Goal: Transaction & Acquisition: Obtain resource

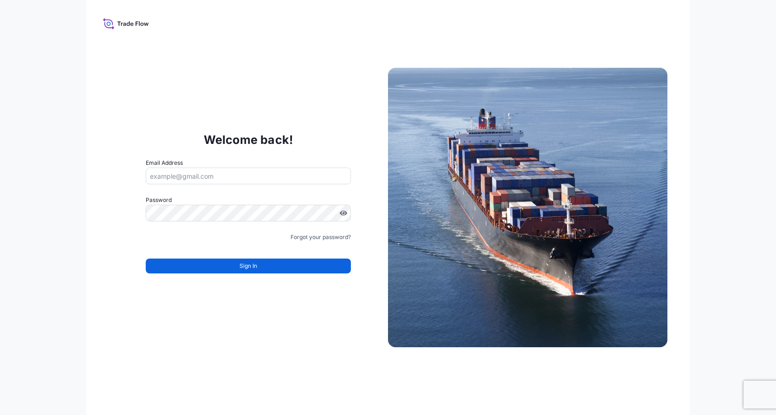
click at [288, 182] on input "Email Address" at bounding box center [248, 176] width 205 height 17
type input "elodie.gresser@quidelortho.com"
click at [223, 237] on div "Forgot your password?" at bounding box center [248, 237] width 205 height 9
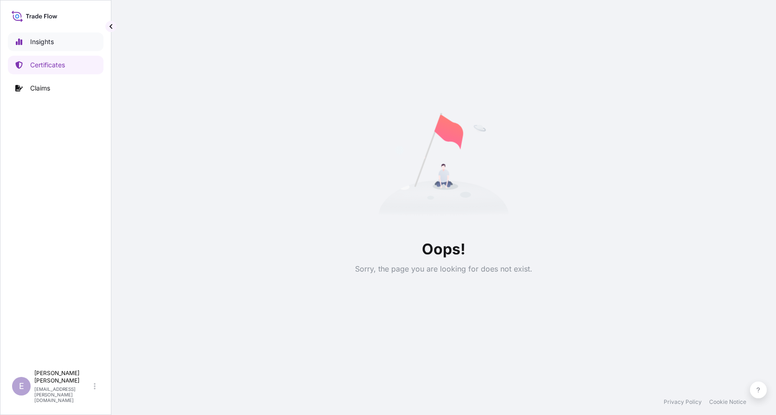
click at [49, 42] on p "Insights" at bounding box center [42, 41] width 24 height 9
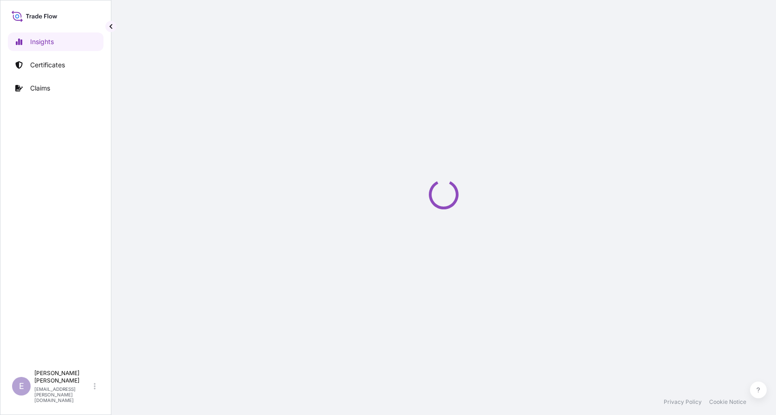
select select "2025"
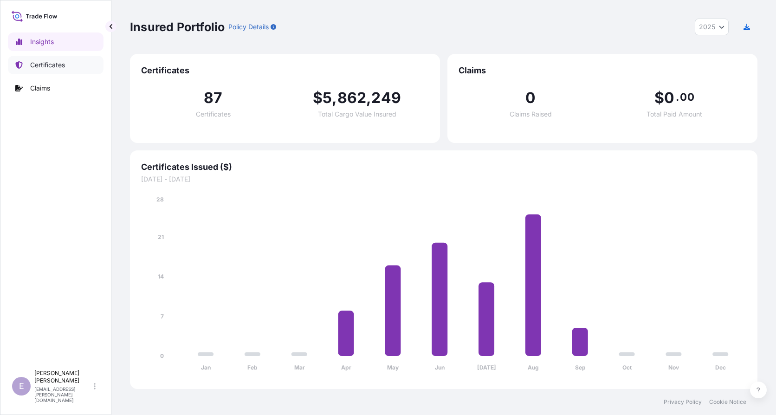
click at [70, 66] on link "Certificates" at bounding box center [56, 65] width 96 height 19
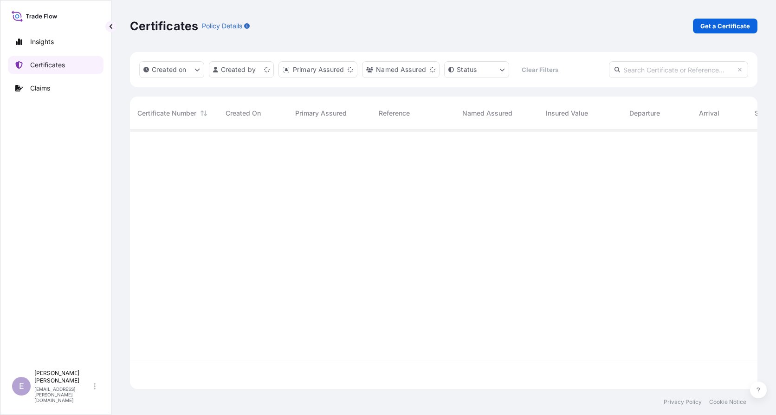
scroll to position [257, 621]
click at [69, 45] on link "Insights" at bounding box center [56, 42] width 96 height 19
select select "2025"
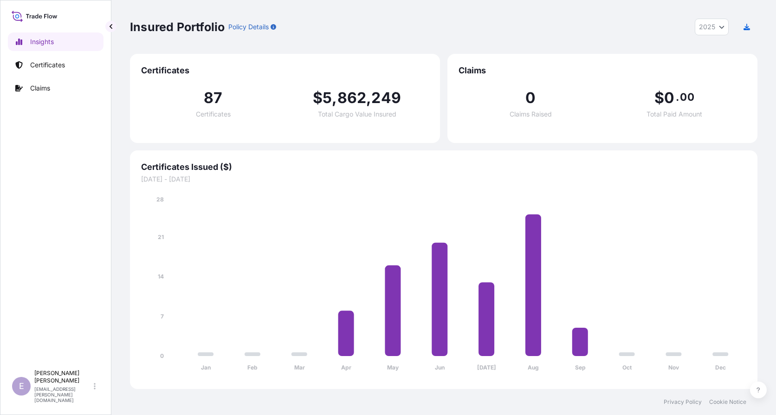
click at [71, 76] on div "Insights Certificates Claims" at bounding box center [56, 194] width 96 height 341
click at [67, 67] on link "Certificates" at bounding box center [56, 65] width 96 height 19
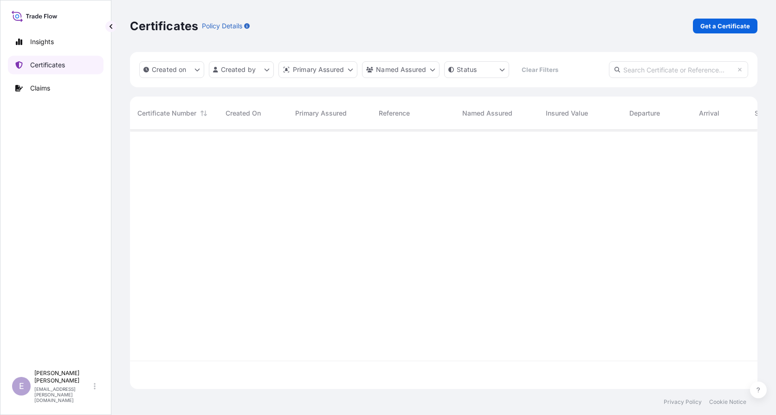
scroll to position [257, 621]
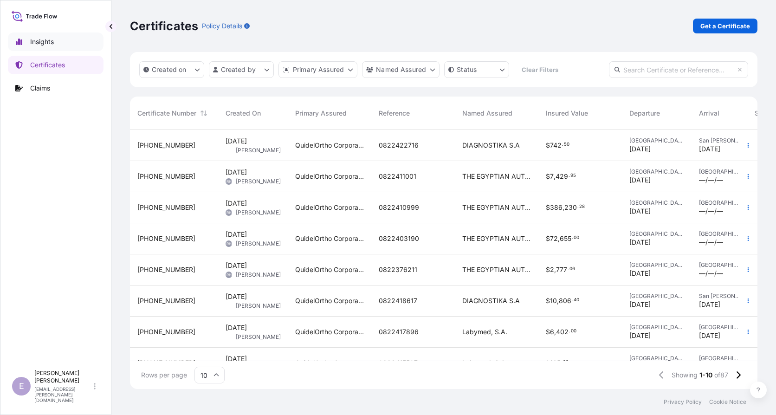
click at [60, 47] on link "Insights" at bounding box center [56, 42] width 96 height 19
select select "2025"
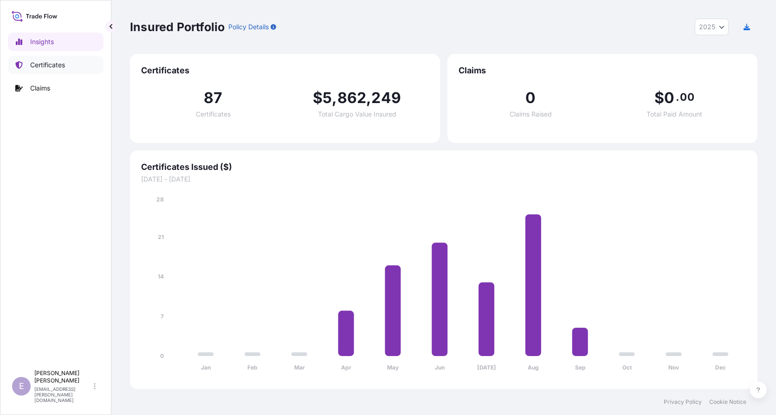
click at [61, 67] on p "Certificates" at bounding box center [47, 64] width 35 height 9
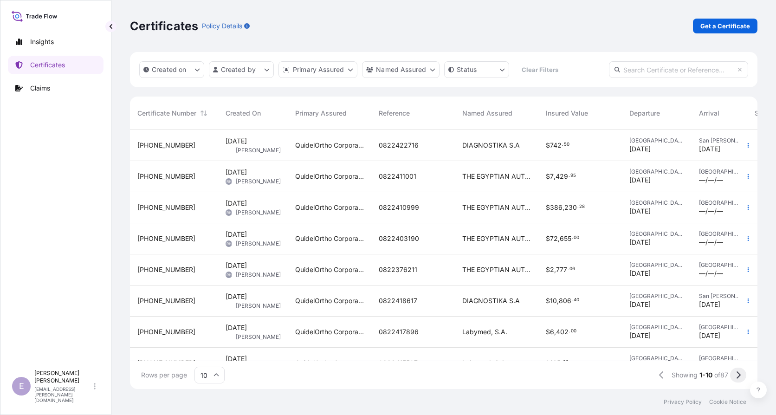
click at [742, 371] on button at bounding box center [738, 375] width 16 height 15
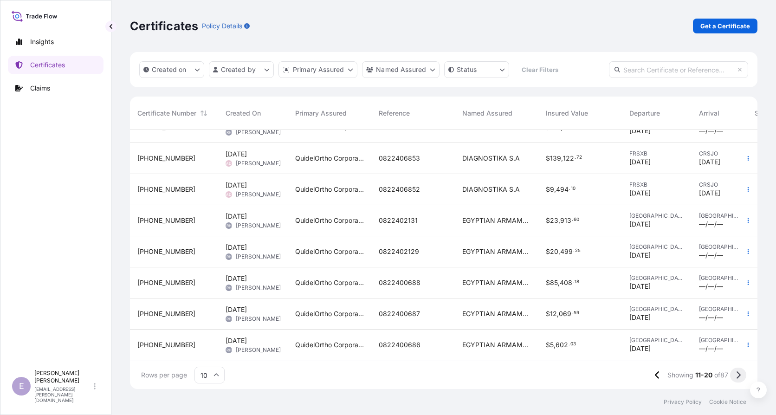
click at [738, 376] on icon at bounding box center [738, 375] width 5 height 8
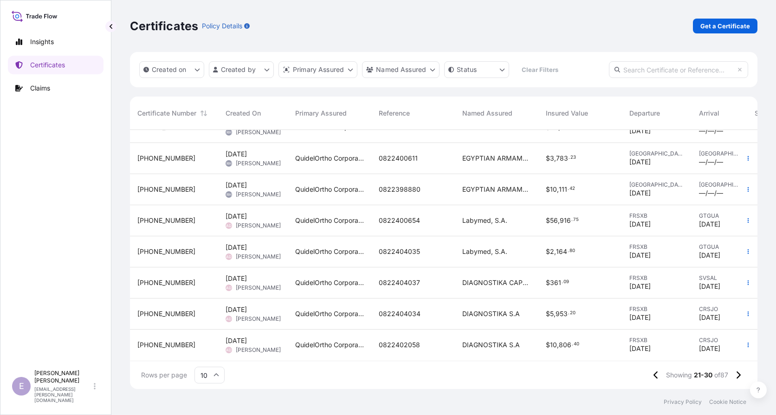
scroll to position [0, 0]
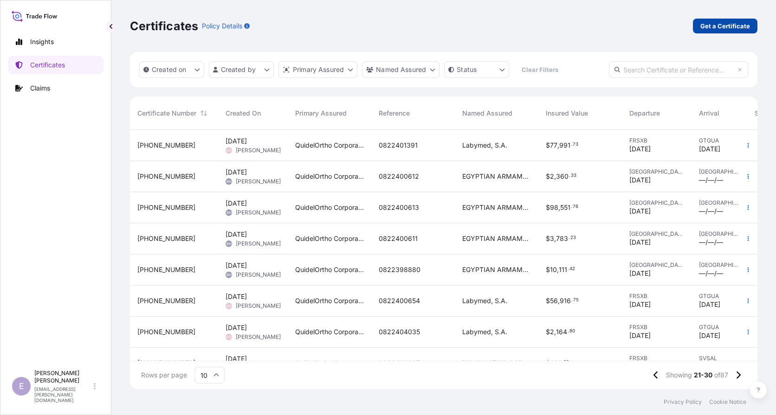
click at [712, 23] on p "Get a Certificate" at bounding box center [726, 25] width 50 height 9
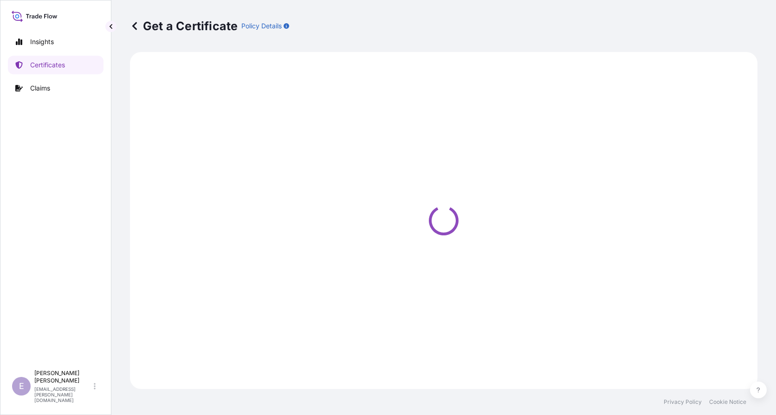
select select "Ocean Vessel"
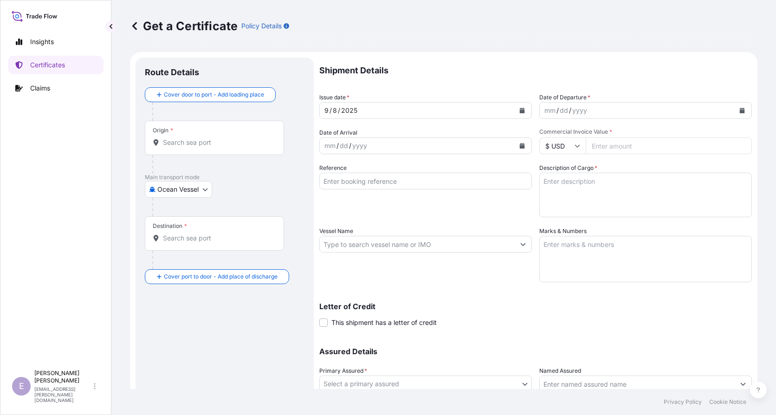
click at [235, 135] on div "Origin *" at bounding box center [214, 138] width 139 height 34
click at [235, 138] on input "Origin *" at bounding box center [218, 142] width 110 height 9
click at [214, 146] on input "Origin * Please select an origin" at bounding box center [218, 142] width 110 height 9
click at [296, 116] on div at bounding box center [228, 111] width 152 height 19
click at [176, 195] on body "0 options available. Insights Certificates Claims E Elodie Gresser elodie.gress…" at bounding box center [388, 207] width 776 height 415
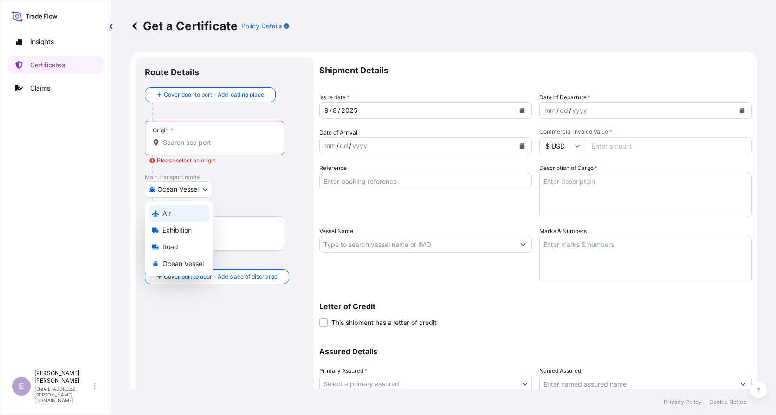
click at [178, 221] on div "Air" at bounding box center [179, 213] width 61 height 17
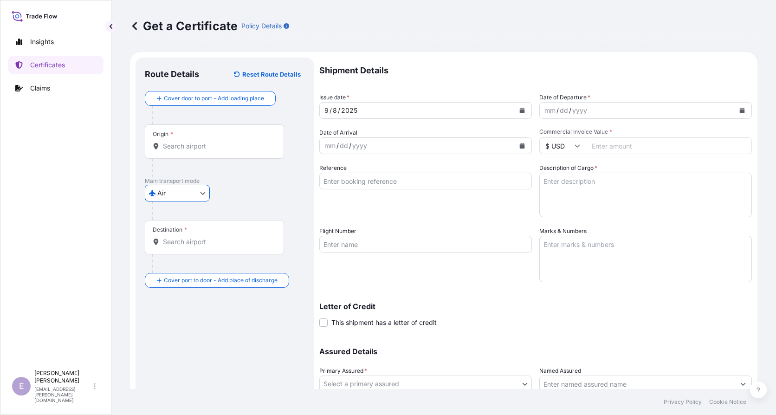
click at [189, 152] on div "Origin *" at bounding box center [214, 141] width 139 height 34
click at [189, 151] on input "Origin *" at bounding box center [218, 146] width 110 height 9
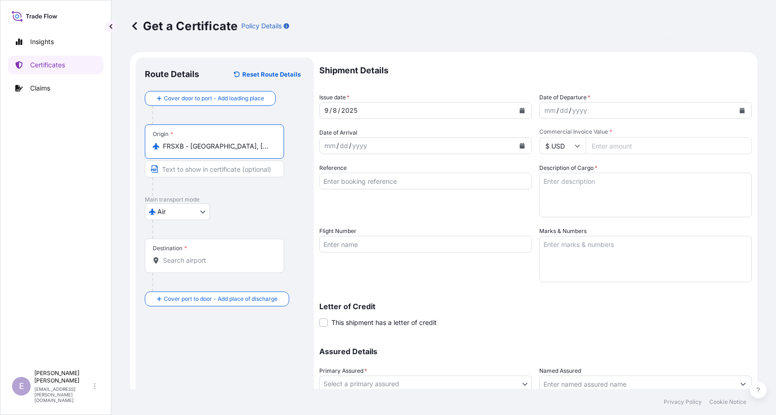
type input "FRSXB - Strasbourg, France"
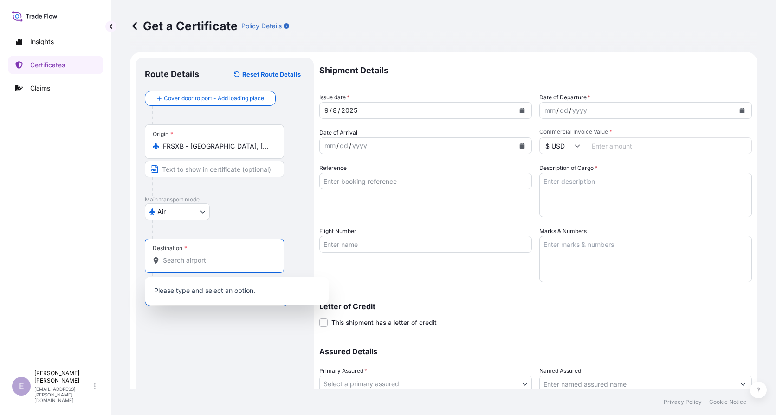
click at [187, 259] on input "Destination *" at bounding box center [218, 260] width 110 height 9
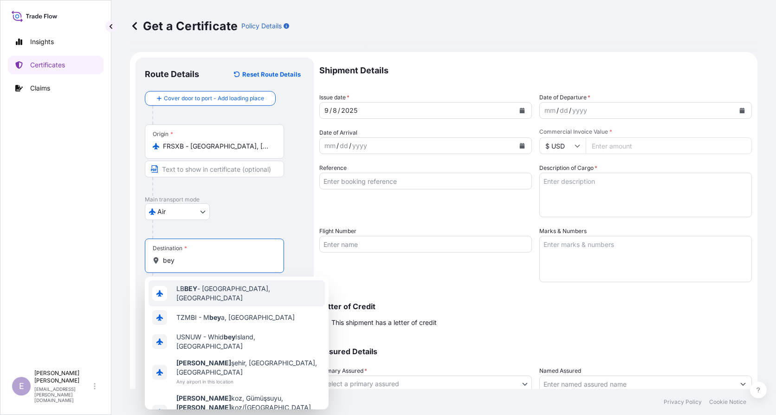
click at [205, 289] on span "LB BEY - Beirut, Lebanon" at bounding box center [248, 293] width 145 height 19
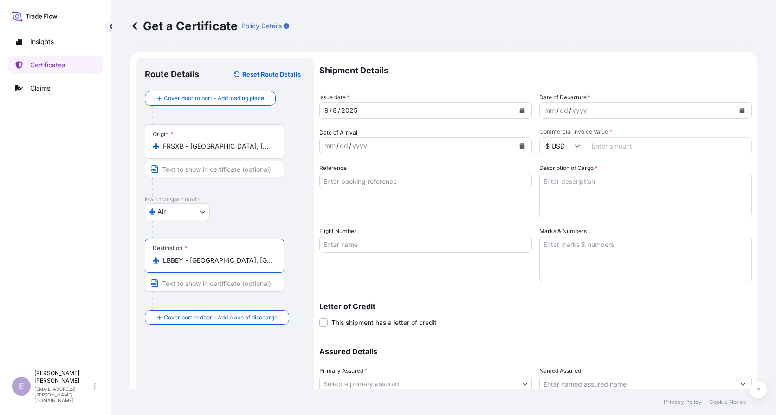
type input "LBBEY - Beirut, Lebanon"
click at [471, 109] on div "9 / 8 / 2025" at bounding box center [417, 110] width 195 height 17
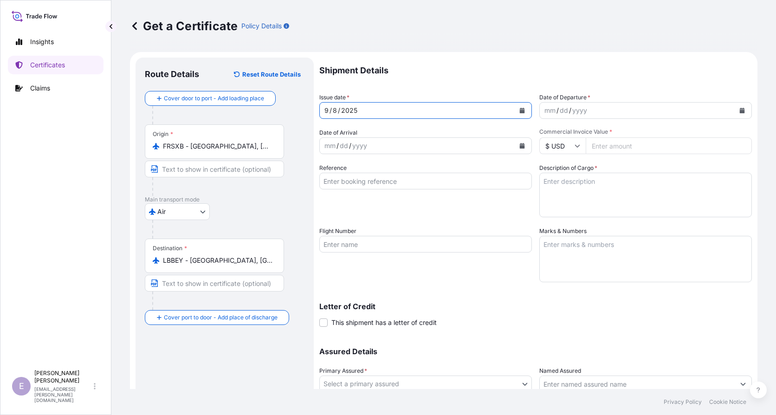
click at [520, 112] on icon "Calendar" at bounding box center [522, 111] width 5 height 6
click at [747, 106] on form "Route Details Reset Route Details Cover door to port - Add loading place Place …" at bounding box center [444, 256] width 628 height 409
click at [740, 112] on icon "Calendar" at bounding box center [742, 111] width 5 height 6
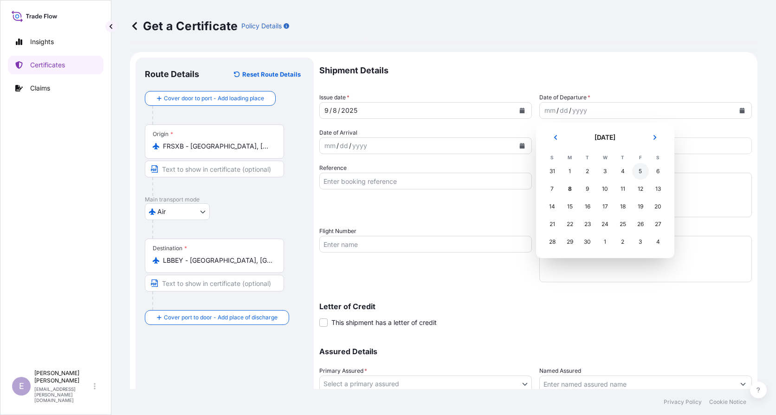
click at [644, 173] on div "5" at bounding box center [640, 171] width 17 height 17
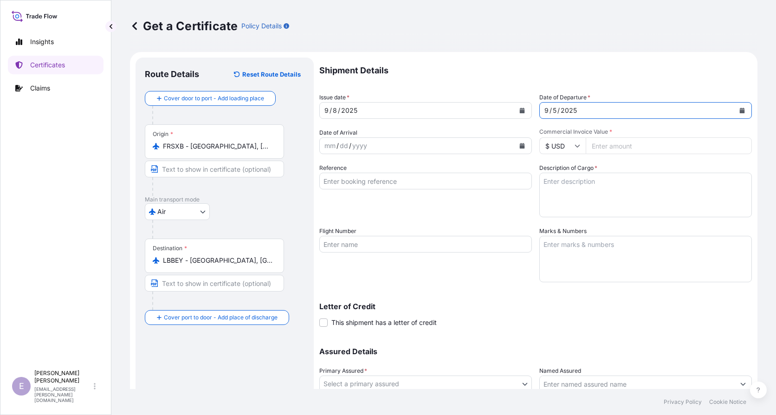
click at [515, 112] on button "Calendar" at bounding box center [522, 110] width 15 height 15
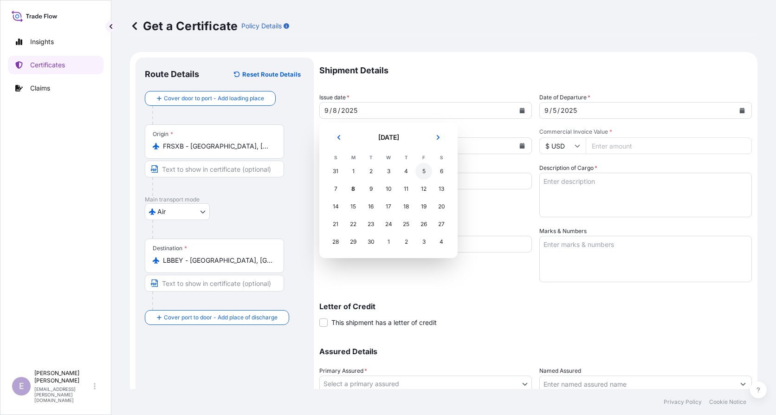
click at [426, 168] on div "5" at bounding box center [424, 171] width 17 height 17
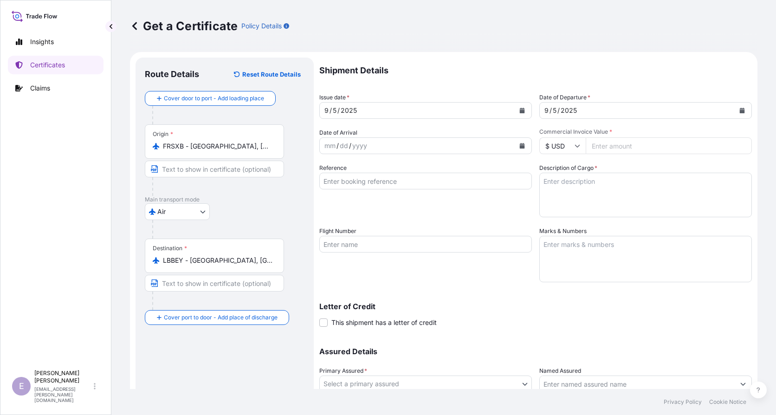
click at [609, 149] on input "Commercial Invoice Value *" at bounding box center [669, 145] width 166 height 17
click at [613, 147] on input "83443.78" at bounding box center [669, 145] width 166 height 17
type input "83443.78"
click at [609, 163] on div "Shipment Details Issue date * 9 / 5 / 2025 Date of Departure * 9 / 5 / 2025 Dat…" at bounding box center [535, 244] width 433 height 372
click at [417, 183] on input "Reference" at bounding box center [425, 181] width 213 height 17
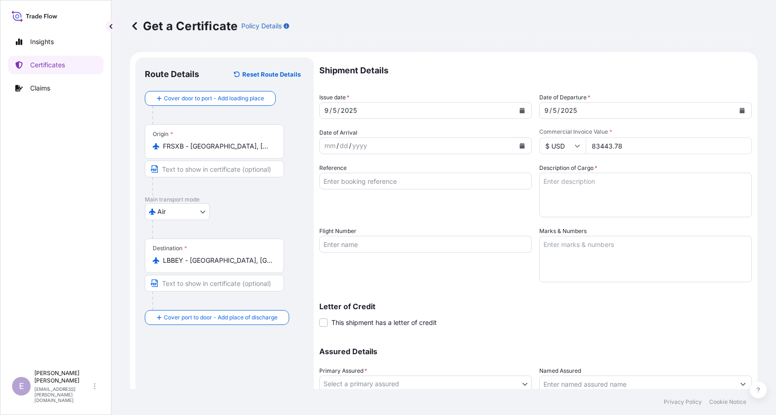
click at [357, 179] on input "Reference" at bounding box center [425, 181] width 213 height 17
paste input "OCD_106252 /0822417581 -0822417145 -0822417150 -0822417339 -0822417146 -0822417…"
type input "OCD_106252 /0822417581 -0822417145 -0822417150 -0822417339 -0822417146 -0822417…"
click at [461, 213] on div "Reference OCD_106252 /0822417581 -0822417145 -0822417150 -0822417339 -082241714…" at bounding box center [425, 190] width 213 height 54
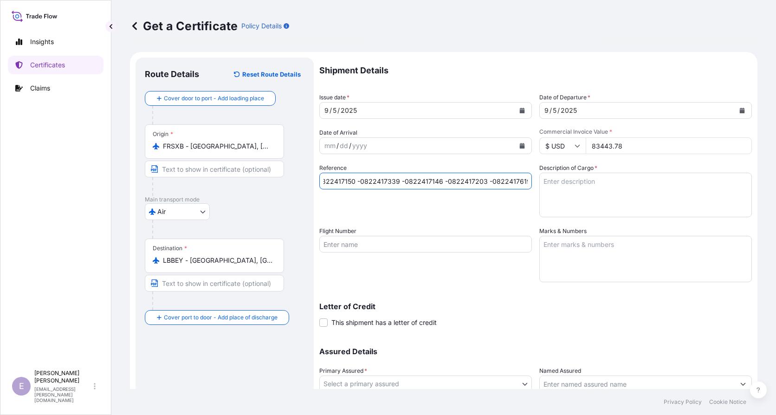
scroll to position [0, 0]
click at [584, 207] on textarea "Description of Cargo *" at bounding box center [646, 195] width 213 height 45
click at [630, 182] on textarea "Description of Cargo *" at bounding box center [646, 195] width 213 height 45
paste textarea "Pharmaceutical diagnostic kits"
type textarea "Pharmaceutical diagnostic kits"
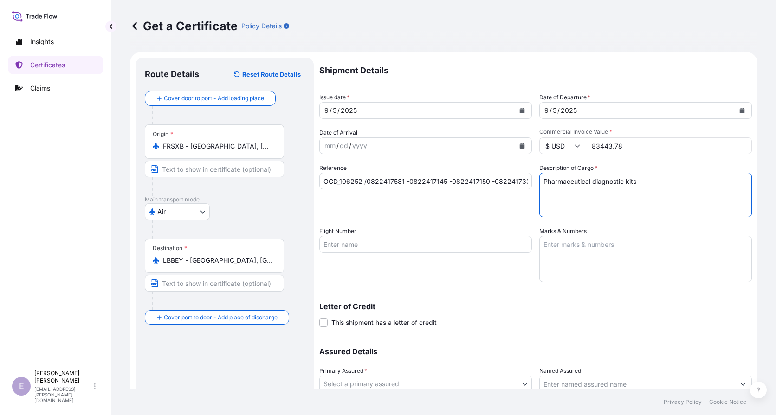
click at [507, 211] on div "Reference OCD_106252 /0822417581 -0822417145 -0822417150 -0822417339 -082241714…" at bounding box center [425, 190] width 213 height 54
click at [445, 198] on div "Reference OCD_106252 /0822417581 -0822417145 -0822417150 -0822417339 -082241714…" at bounding box center [425, 190] width 213 height 54
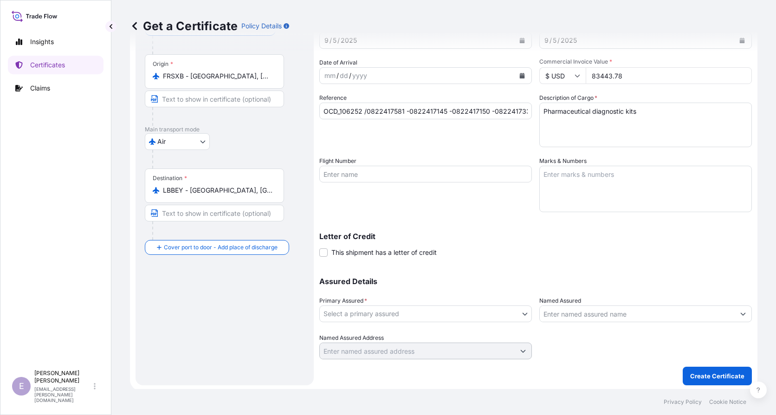
scroll to position [72, 0]
click at [403, 171] on input "Flight Number" at bounding box center [425, 172] width 213 height 17
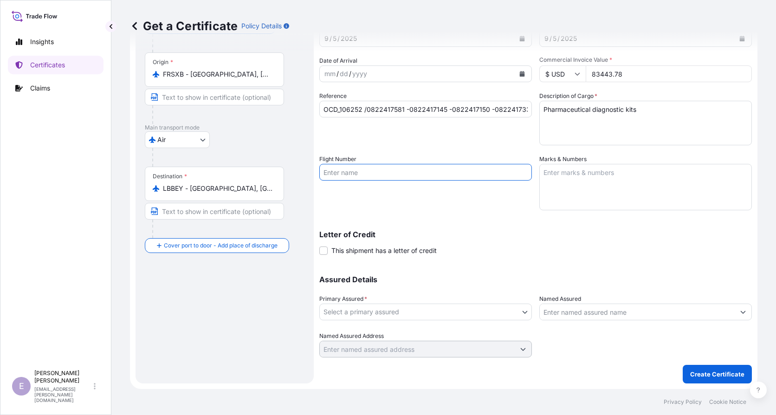
paste input "076-41775786"
type input "076-41775786"
click at [505, 207] on div "Flight Number 076-41775786" at bounding box center [425, 183] width 213 height 56
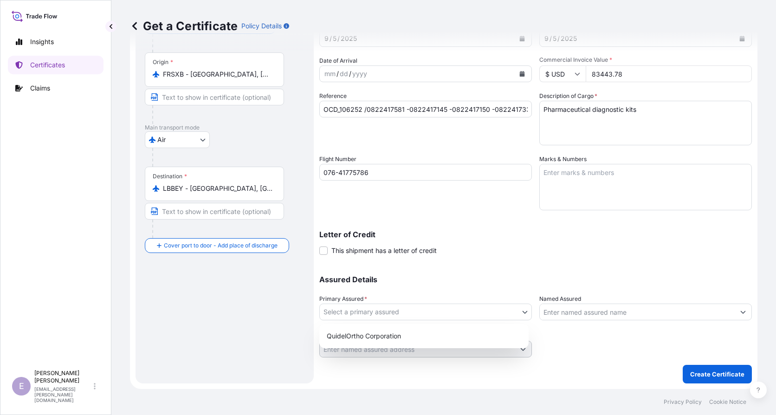
click at [425, 315] on body "Insights Certificates Claims E Elodie Gresser elodie.gresser@quidelortho.com Ge…" at bounding box center [388, 207] width 776 height 415
click at [406, 335] on div "QuidelOrtho Corporation" at bounding box center [424, 336] width 202 height 17
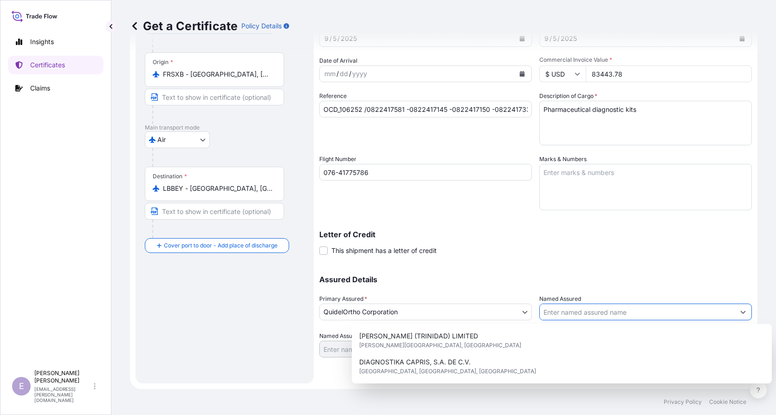
click at [591, 311] on input "Named Assured" at bounding box center [637, 312] width 195 height 17
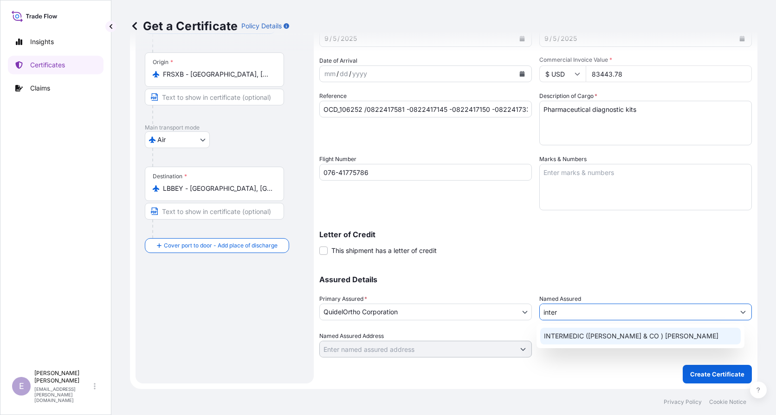
click at [586, 336] on span "INTERMEDIC (JEAN FARA & CO ) SAL" at bounding box center [631, 336] width 175 height 9
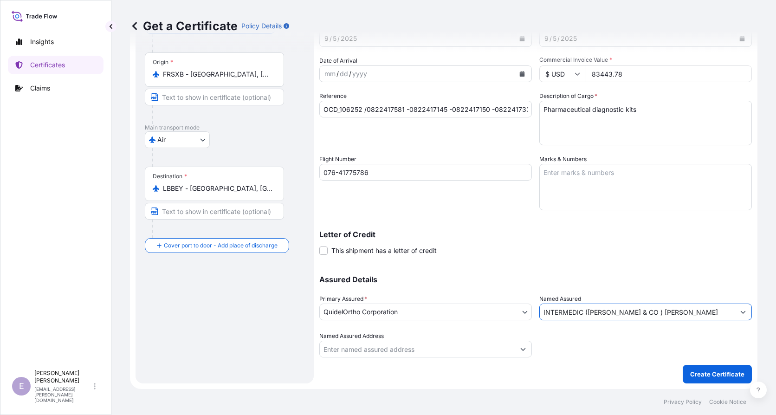
type input "INTERMEDIC (JEAN FARA & CO ) SAL"
click at [586, 338] on div at bounding box center [646, 345] width 213 height 26
click at [695, 379] on button "Create Certificate" at bounding box center [717, 374] width 69 height 19
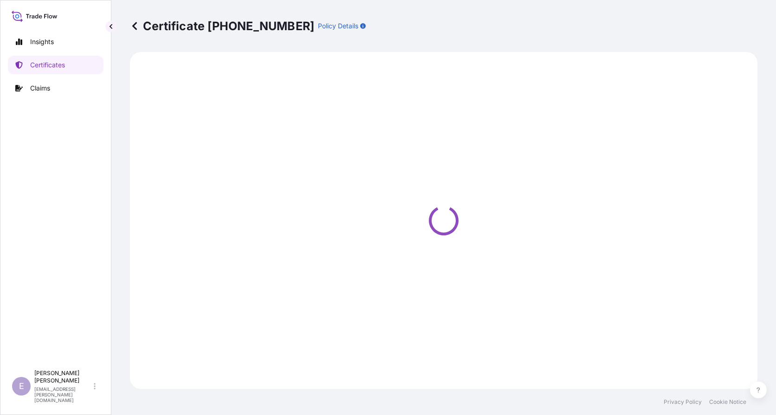
select select "Air"
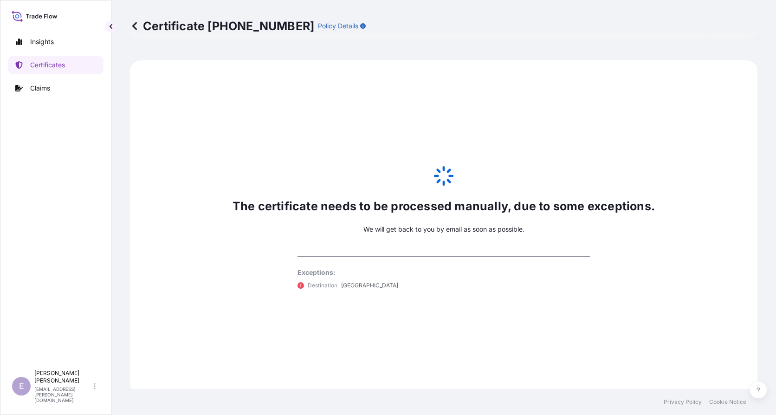
scroll to position [428, 0]
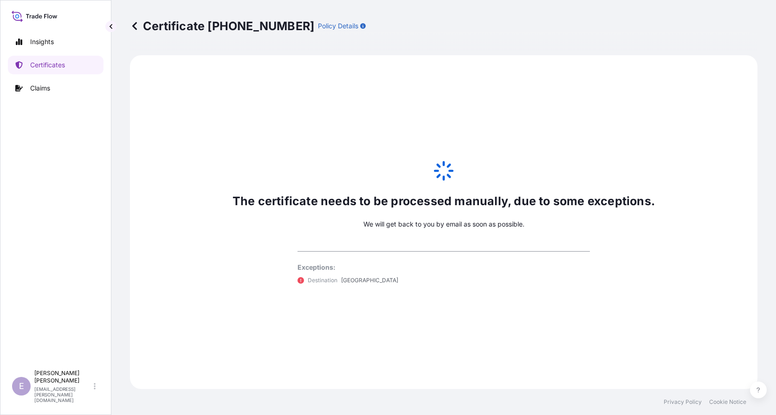
click at [135, 23] on icon at bounding box center [134, 25] width 9 height 9
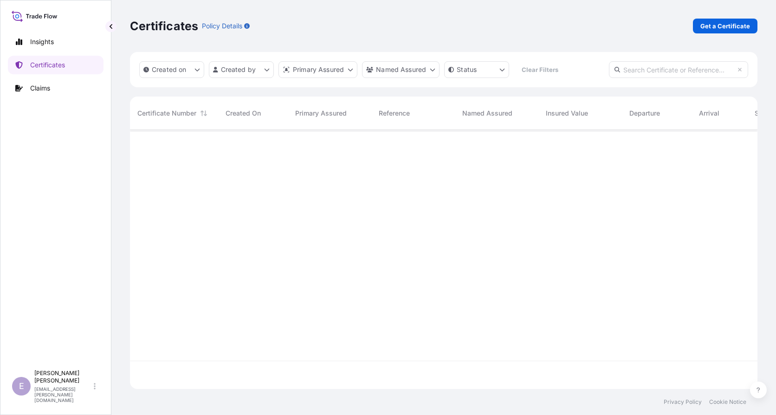
scroll to position [257, 621]
